Goal: Navigation & Orientation: Find specific page/section

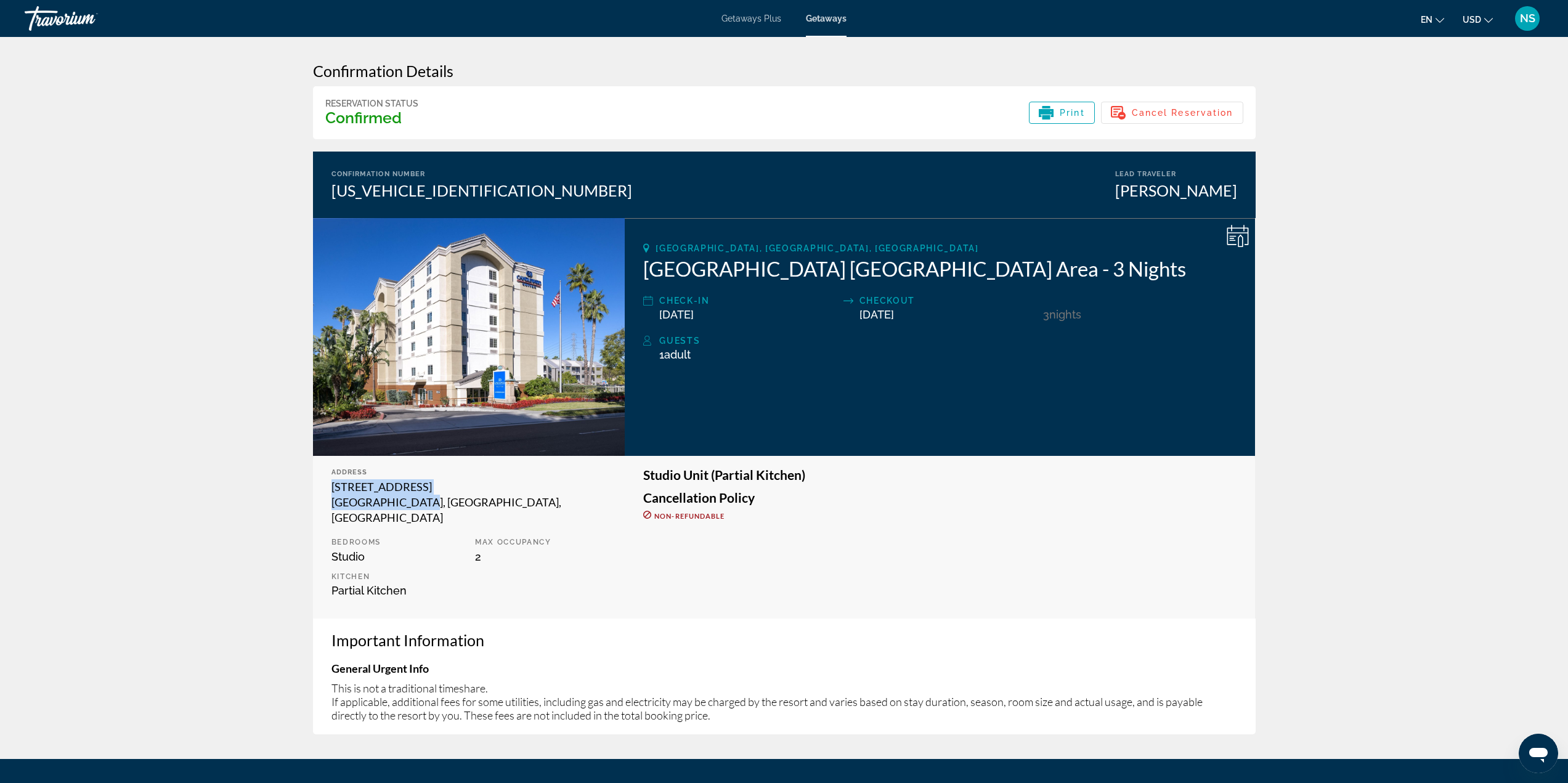
click at [69, 12] on div "Travorium" at bounding box center [86, 19] width 123 height 32
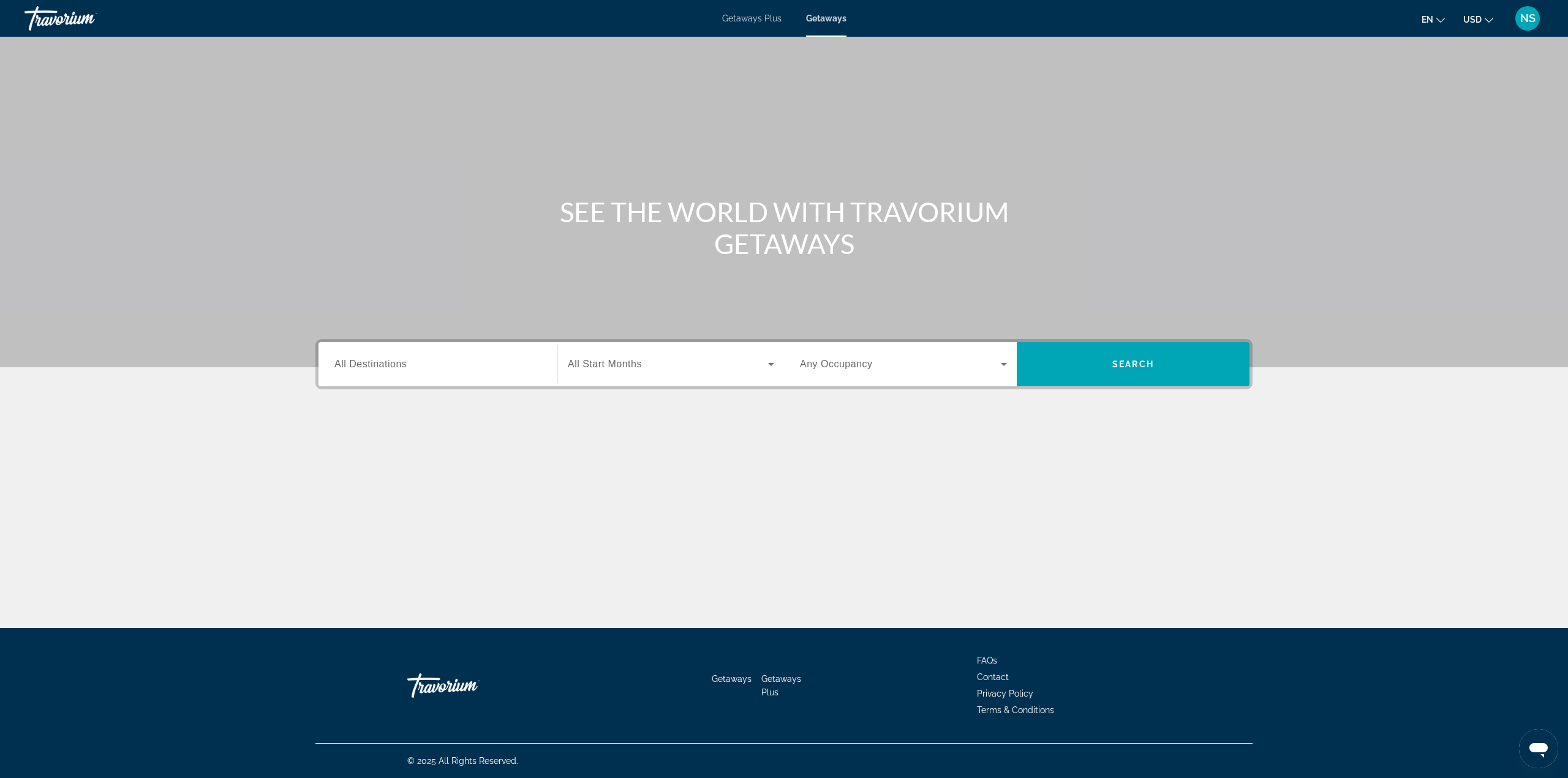
click at [42, 11] on div "Travorium" at bounding box center [86, 19] width 123 height 32
click at [43, 13] on div "Travorium" at bounding box center [86, 19] width 123 height 32
click at [42, 13] on div "Travorium" at bounding box center [86, 19] width 123 height 32
click at [812, 23] on div "Getaways Plus Getaways en English Español Français Italiano Português русский U…" at bounding box center [784, 19] width 1568 height 32
click at [1530, 18] on span "NS" at bounding box center [1528, 18] width 15 height 12
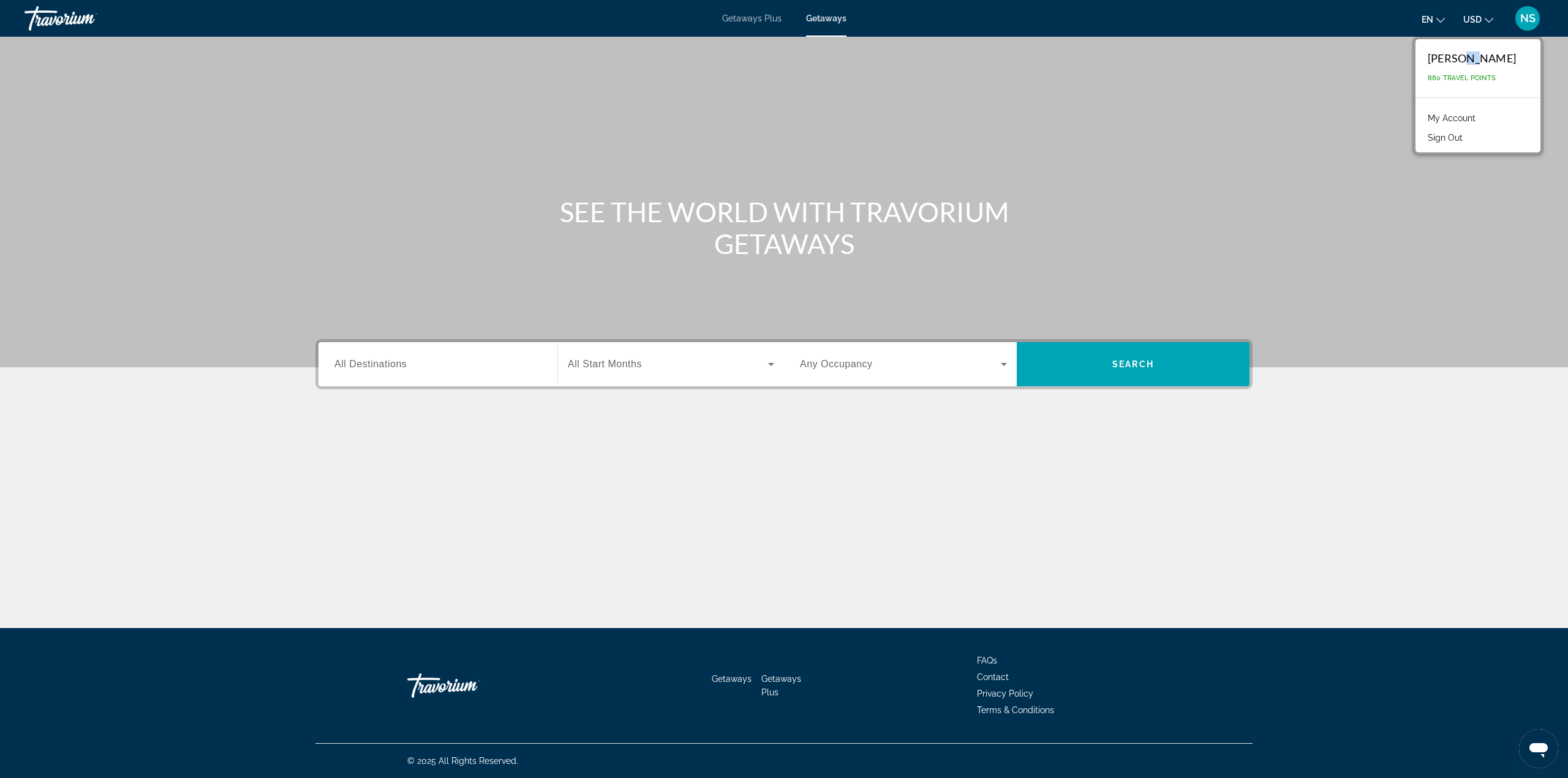
drag, startPoint x: 1470, startPoint y: 58, endPoint x: 1463, endPoint y: 64, distance: 9.2
click at [1463, 64] on div "[PERSON_NAME]" at bounding box center [1472, 58] width 88 height 13
click at [1462, 65] on div "[PERSON_NAME] 880 Travel Points" at bounding box center [1478, 68] width 125 height 58
